Goal: Transaction & Acquisition: Purchase product/service

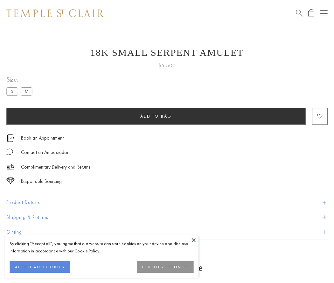
scroll to position [23, 0]
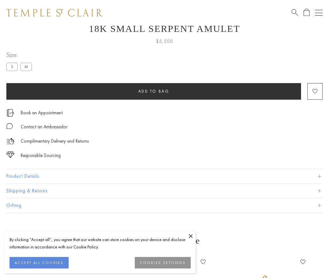
click at [154, 91] on span "Add to bag" at bounding box center [153, 90] width 31 height 5
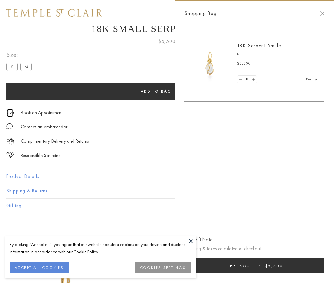
click at [255, 265] on button "Checkout $5,500" at bounding box center [255, 265] width 140 height 15
